Goal: Task Accomplishment & Management: Complete application form

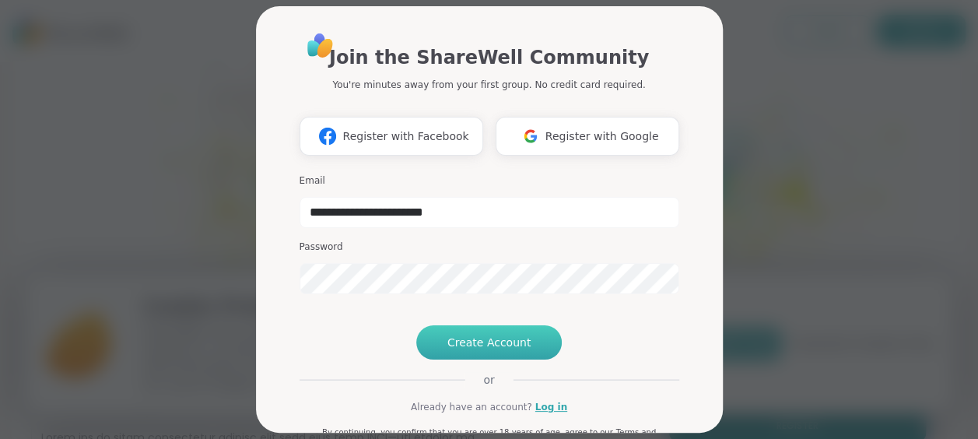
click at [502, 350] on span "Create Account" at bounding box center [489, 343] width 84 height 16
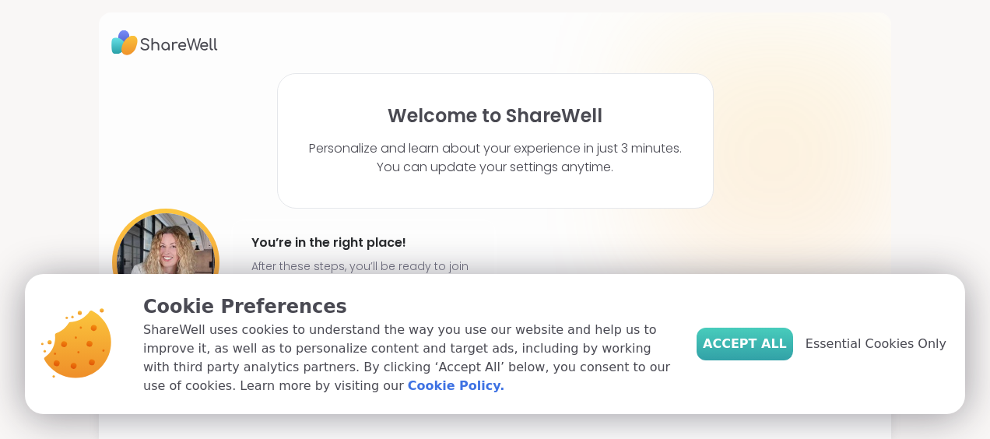
click at [753, 344] on span "Accept All" at bounding box center [745, 344] width 84 height 19
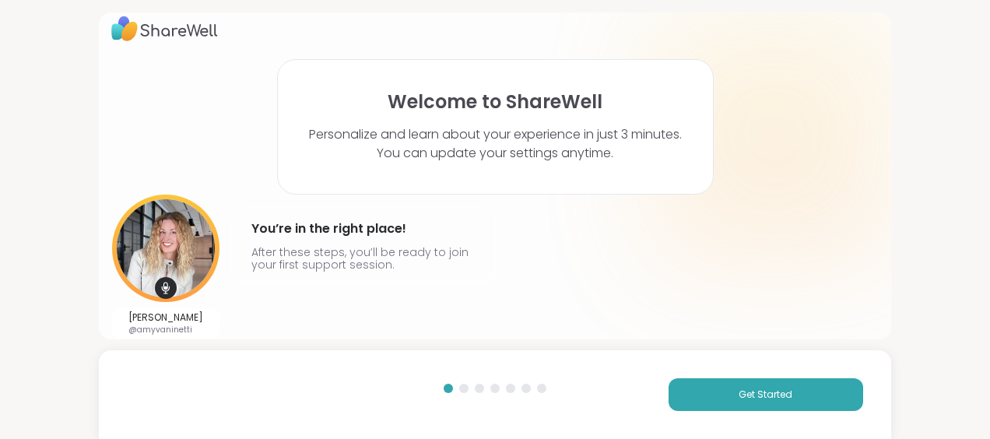
scroll to position [25, 0]
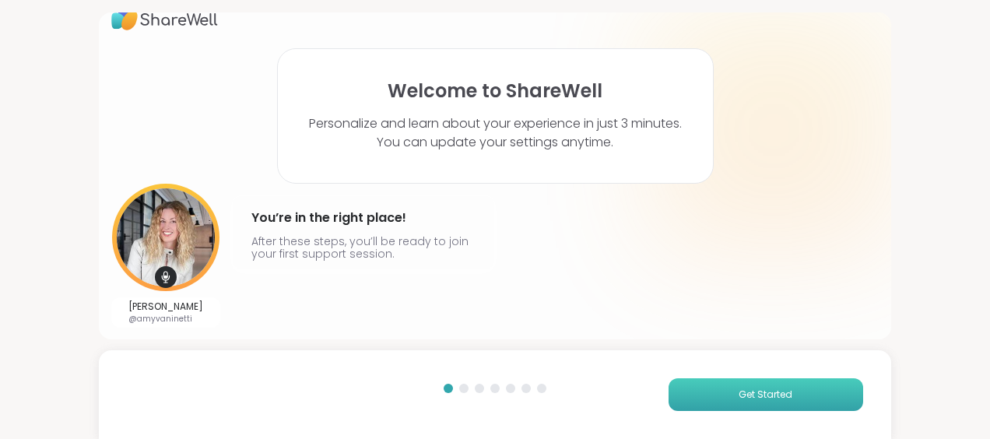
click at [738, 389] on span "Get Started" at bounding box center [765, 394] width 54 height 14
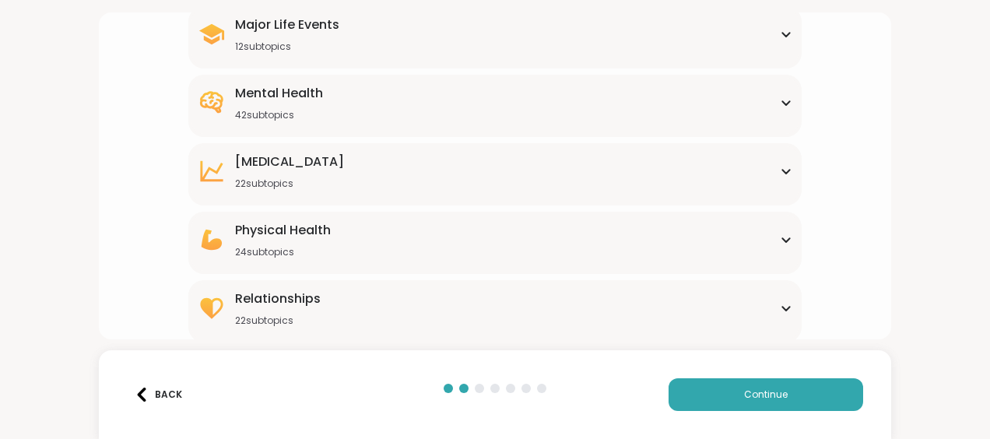
scroll to position [291, 0]
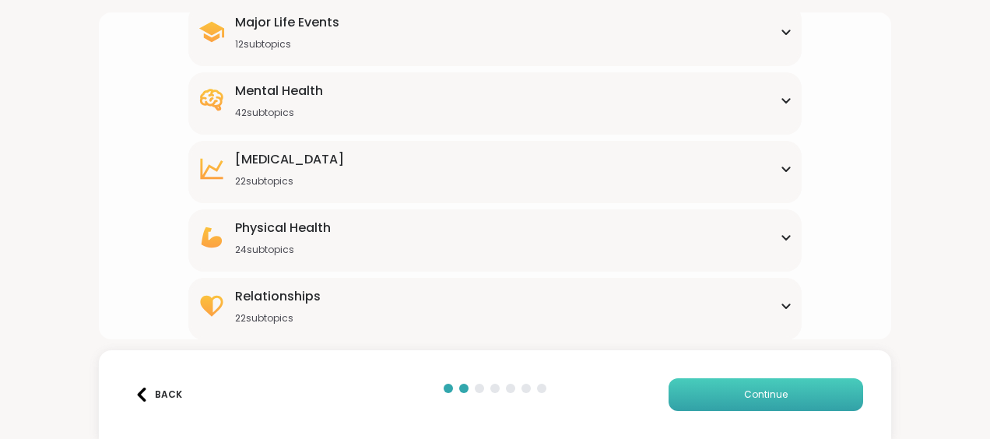
click at [724, 384] on button "Continue" at bounding box center [765, 394] width 195 height 33
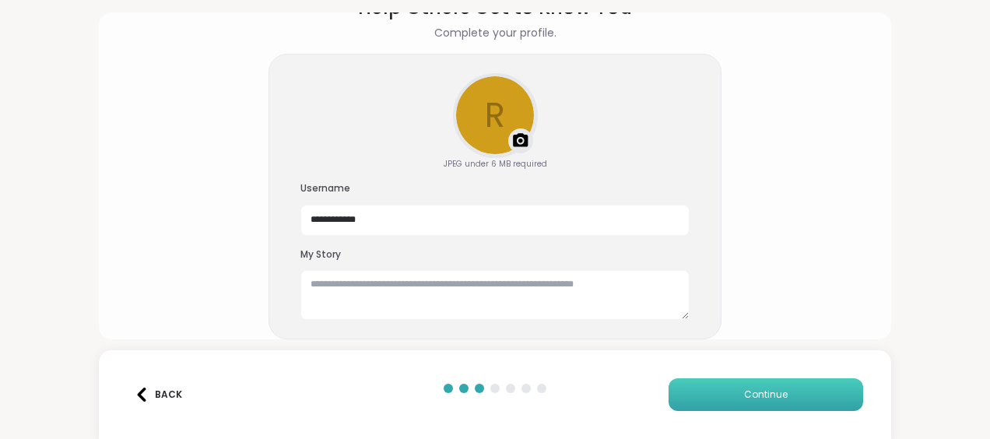
click at [744, 391] on span "Continue" at bounding box center [766, 394] width 44 height 14
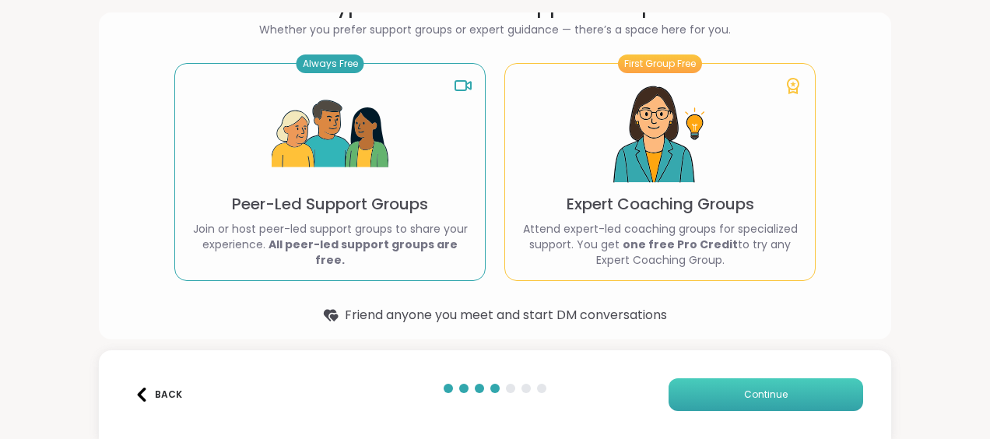
click at [763, 387] on span "Continue" at bounding box center [766, 394] width 44 height 14
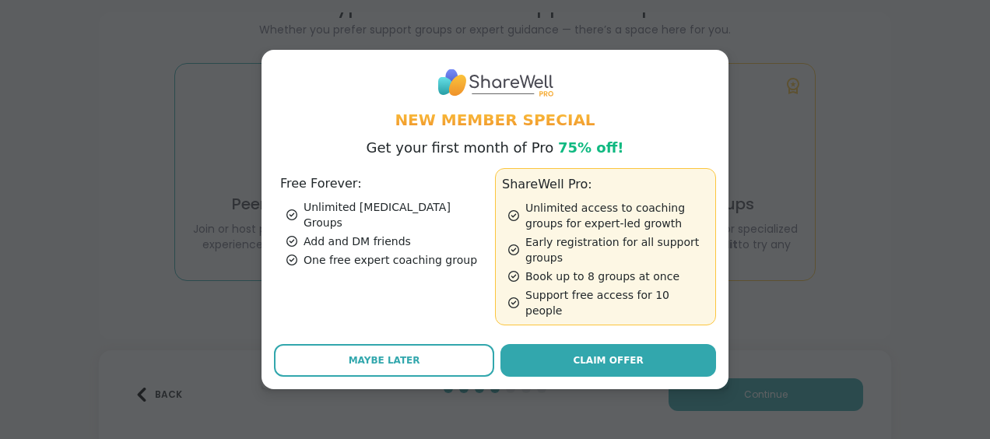
click at [402, 353] on span "Maybe Later" at bounding box center [385, 360] width 72 height 14
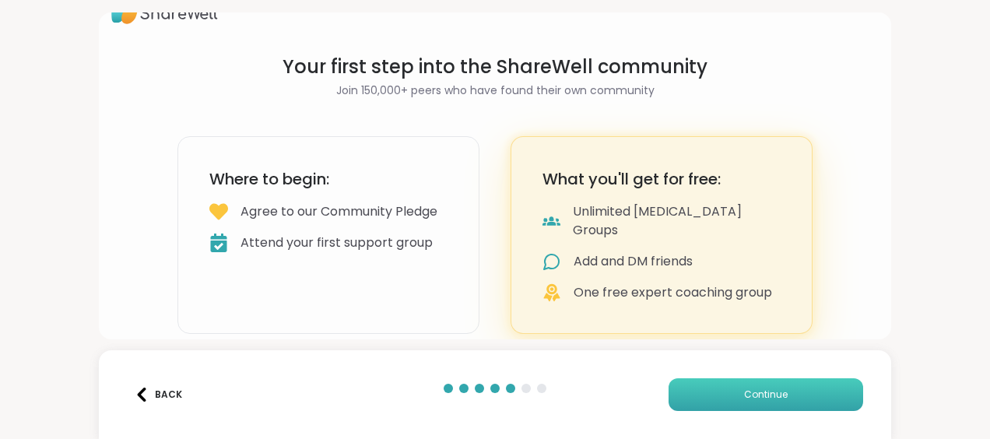
click at [744, 387] on span "Continue" at bounding box center [766, 394] width 44 height 14
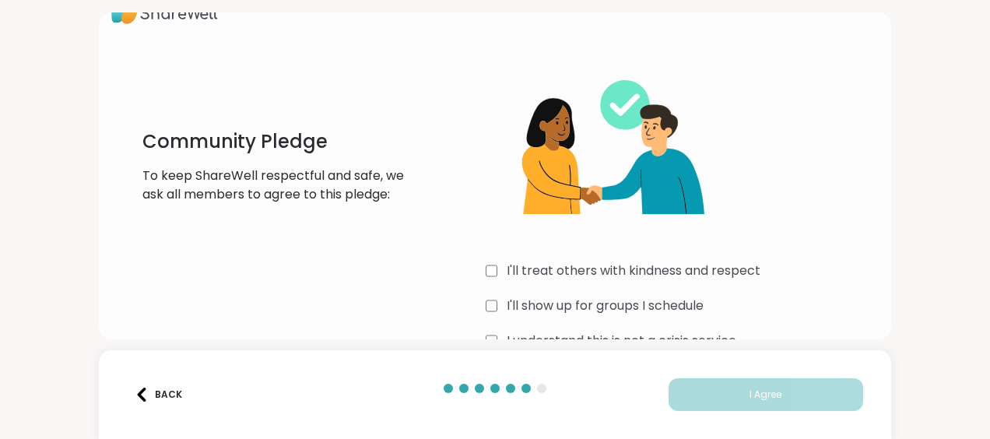
click at [493, 273] on div "I'll treat others with kindness and respect" at bounding box center [682, 270] width 393 height 19
click at [500, 313] on div "I'll show up for groups I schedule" at bounding box center [682, 305] width 393 height 19
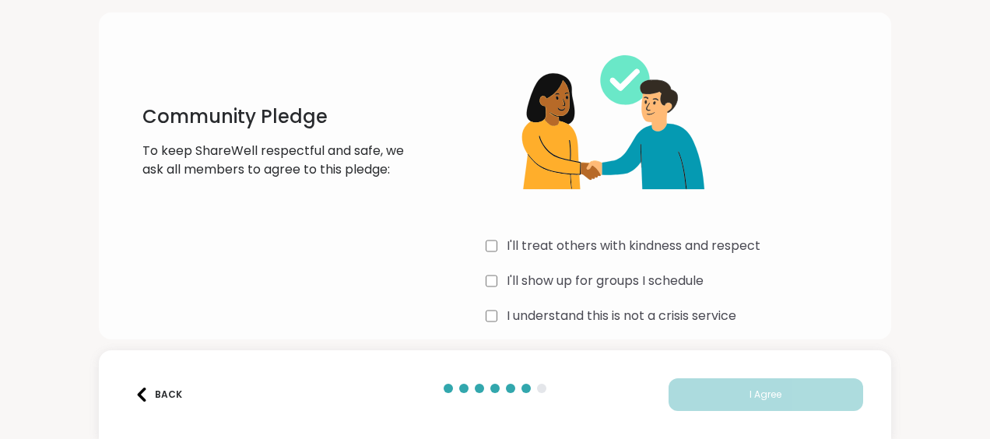
scroll to position [70, 0]
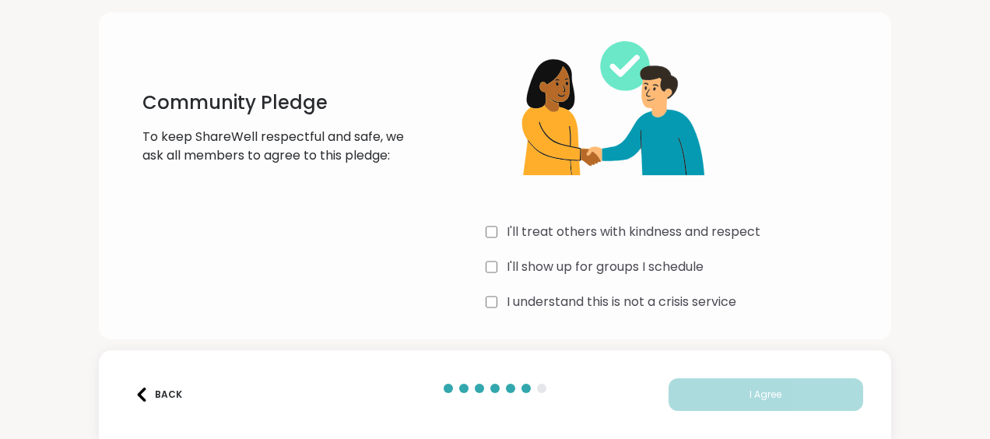
drag, startPoint x: 575, startPoint y: 300, endPoint x: 588, endPoint y: 311, distance: 17.6
click at [574, 300] on label "I understand this is not a crisis service" at bounding box center [622, 302] width 230 height 19
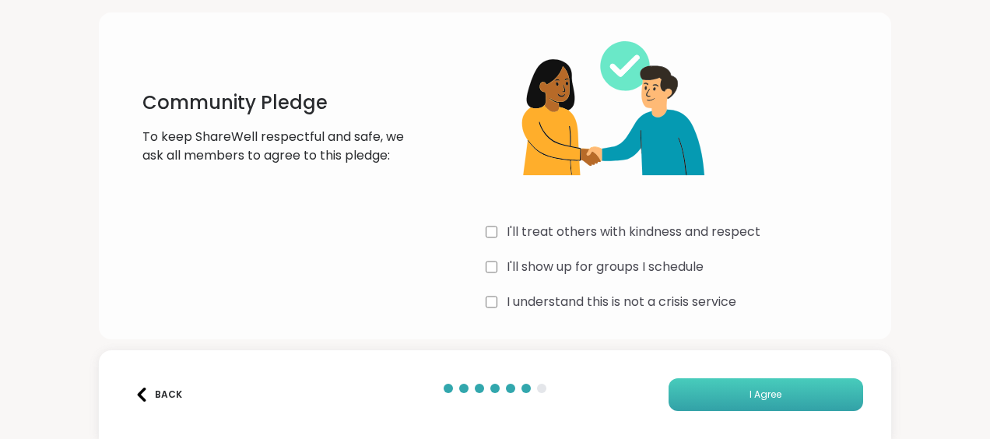
click at [767, 382] on button "I Agree" at bounding box center [765, 394] width 195 height 33
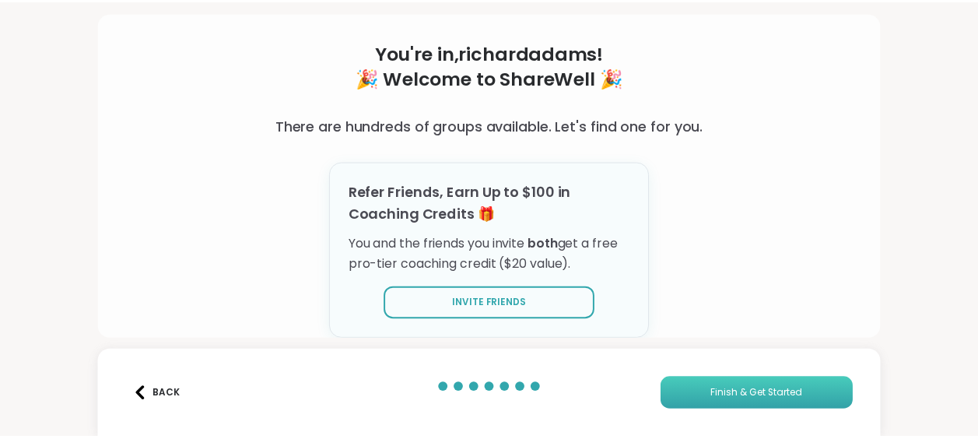
scroll to position [63, 0]
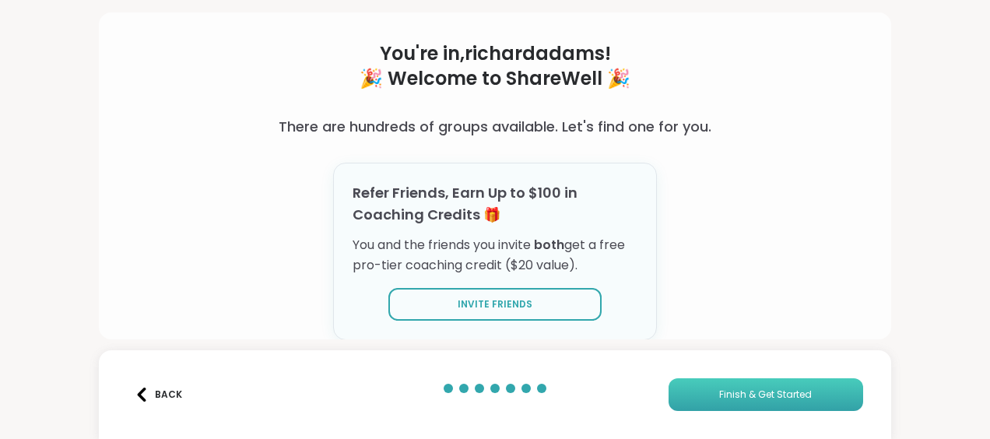
click at [769, 396] on span "Finish & Get Started" at bounding box center [765, 394] width 93 height 14
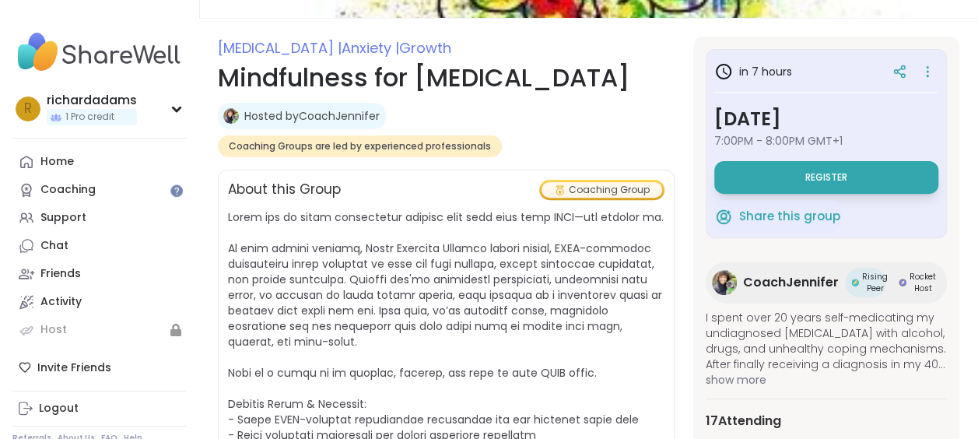
scroll to position [233, 0]
